Goal: Navigation & Orientation: Find specific page/section

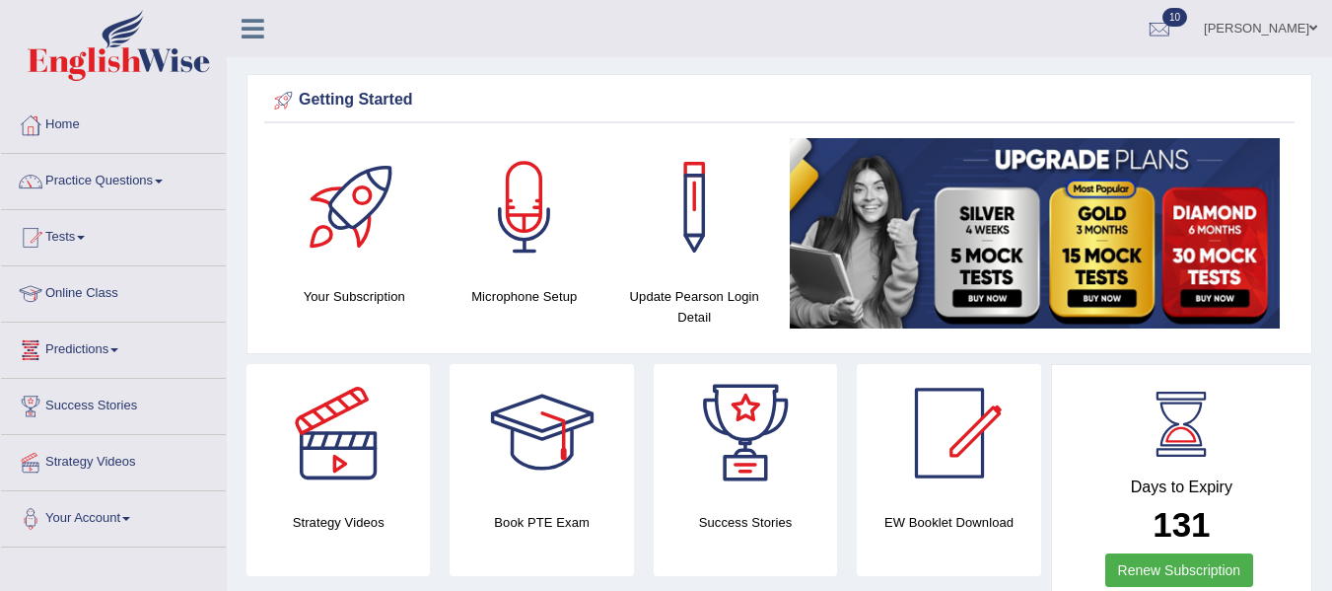
click at [90, 284] on link "Online Class" at bounding box center [113, 290] width 225 height 49
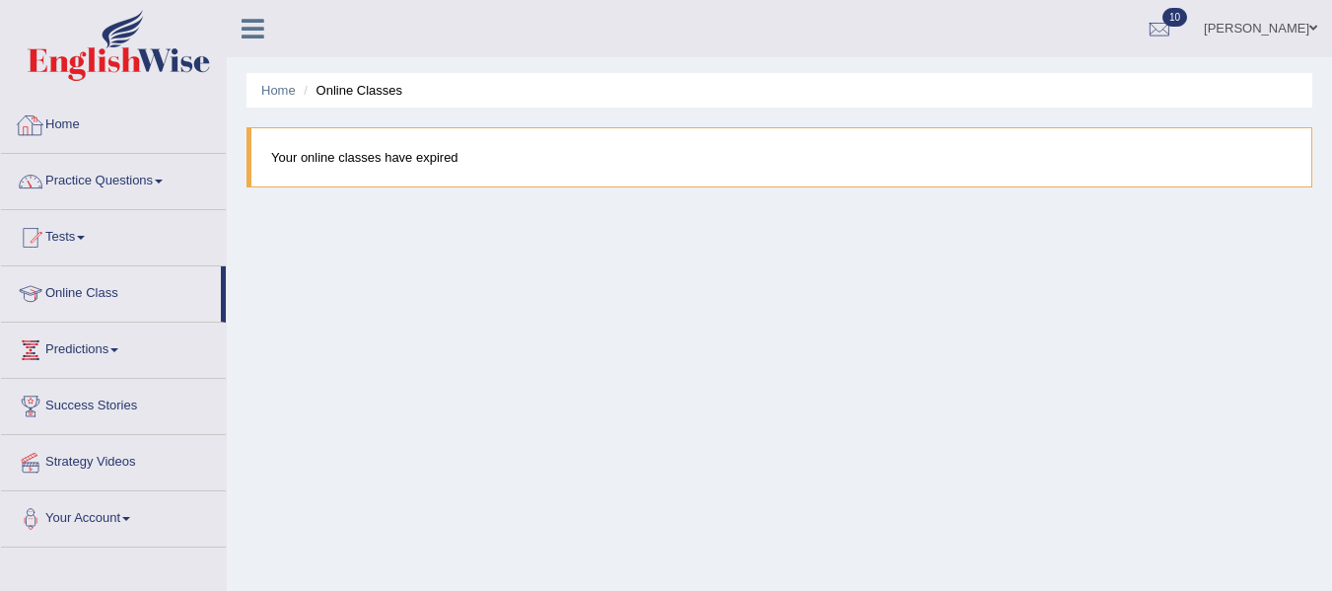
click at [68, 131] on link "Home" at bounding box center [113, 122] width 225 height 49
